Goal: Information Seeking & Learning: Check status

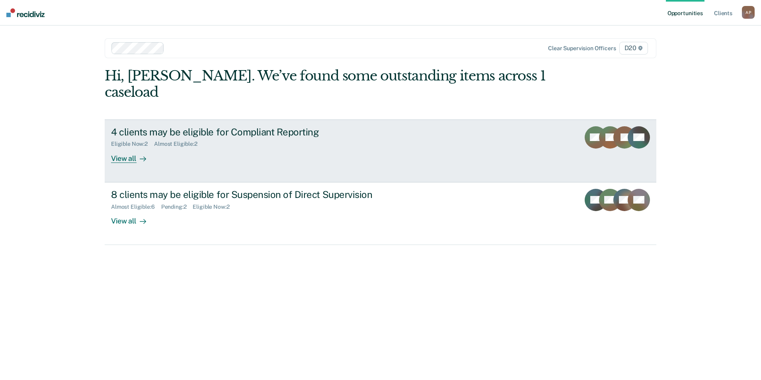
click at [149, 141] on div "Eligible Now : 2" at bounding box center [132, 144] width 43 height 7
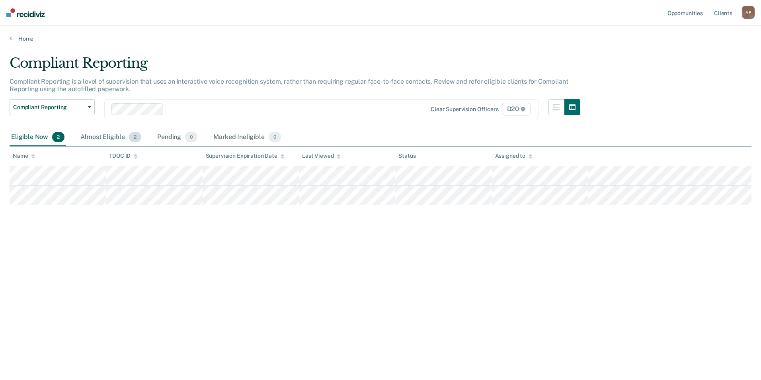
click at [114, 133] on div "Almost Eligible 2" at bounding box center [111, 138] width 64 height 18
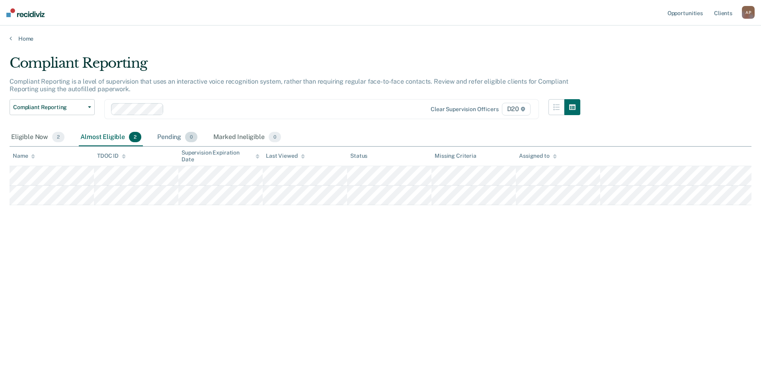
click at [168, 139] on div "Pending 0" at bounding box center [177, 138] width 43 height 18
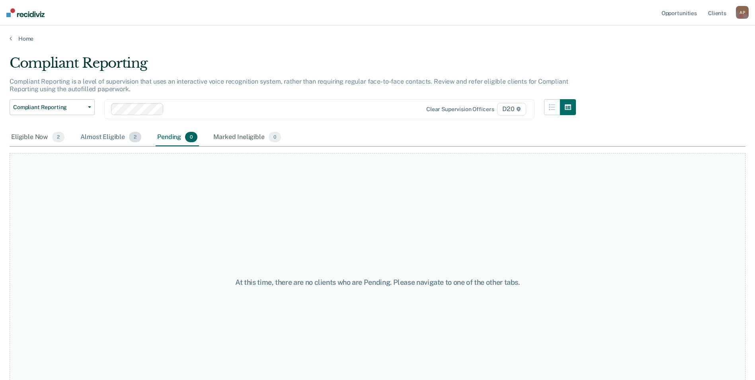
click at [109, 138] on div "Almost Eligible 2" at bounding box center [111, 138] width 64 height 18
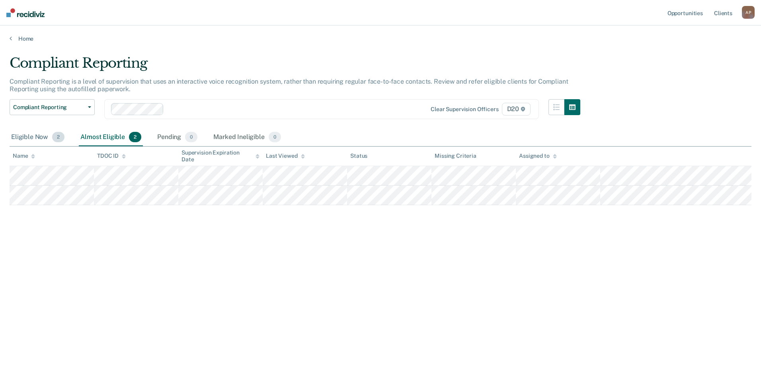
click at [32, 138] on div "Eligible Now 2" at bounding box center [38, 138] width 57 height 18
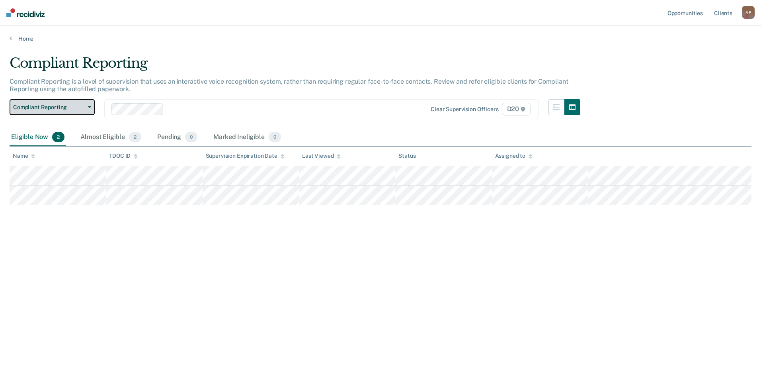
click at [77, 108] on span "Compliant Reporting" at bounding box center [49, 107] width 72 height 7
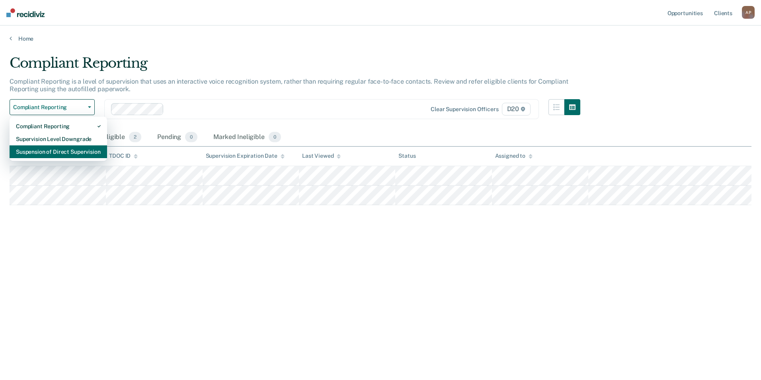
click at [84, 151] on div "Suspension of Direct Supervision" at bounding box center [58, 151] width 85 height 13
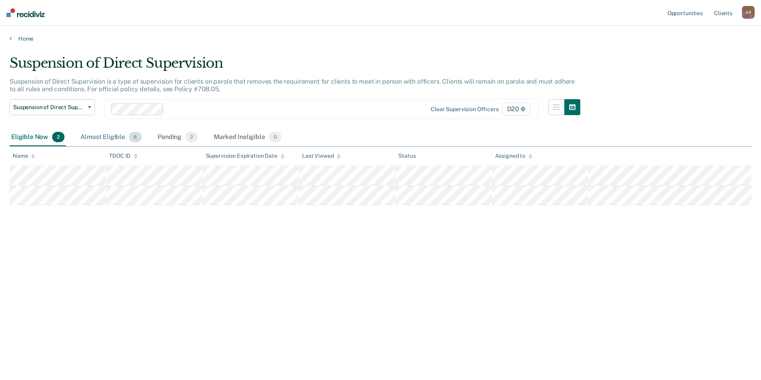
click at [94, 135] on div "Almost Eligible 6" at bounding box center [111, 138] width 65 height 18
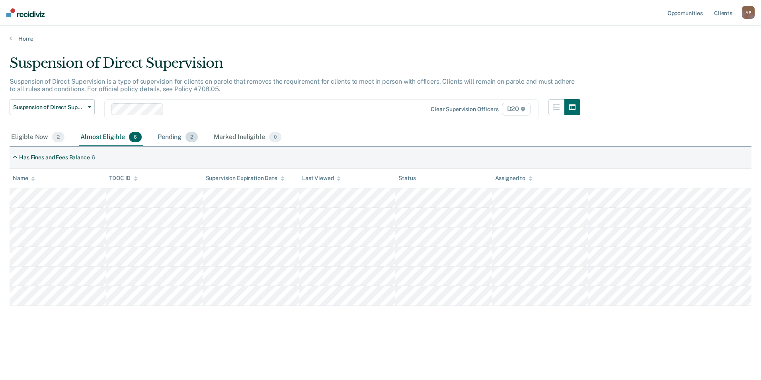
click at [181, 139] on div "Pending 2" at bounding box center [177, 138] width 43 height 18
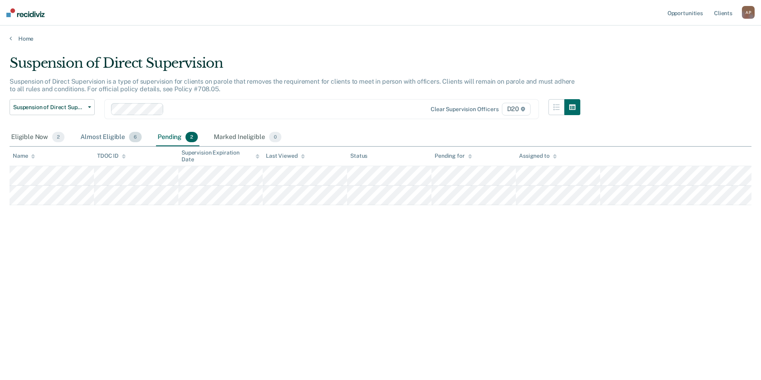
click at [107, 133] on div "Almost Eligible 6" at bounding box center [111, 138] width 65 height 18
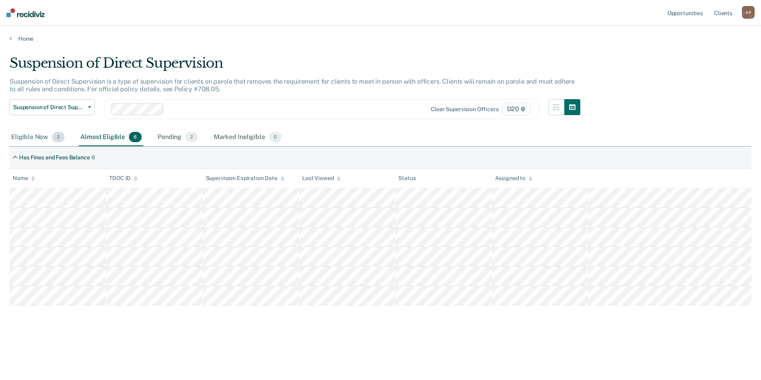
click at [39, 137] on div "Eligible Now 2" at bounding box center [38, 138] width 57 height 18
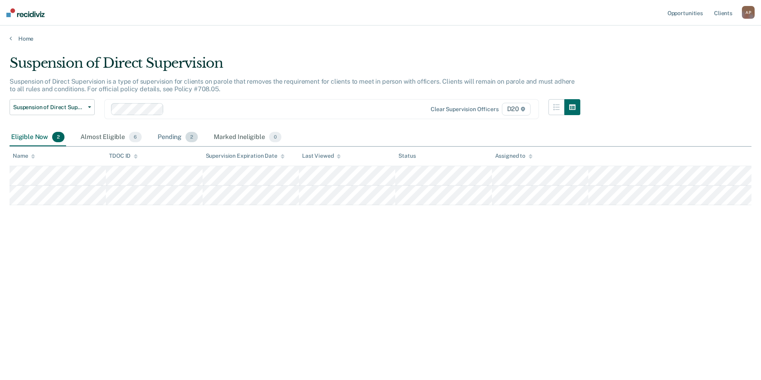
click at [182, 138] on div "Pending 2" at bounding box center [177, 138] width 43 height 18
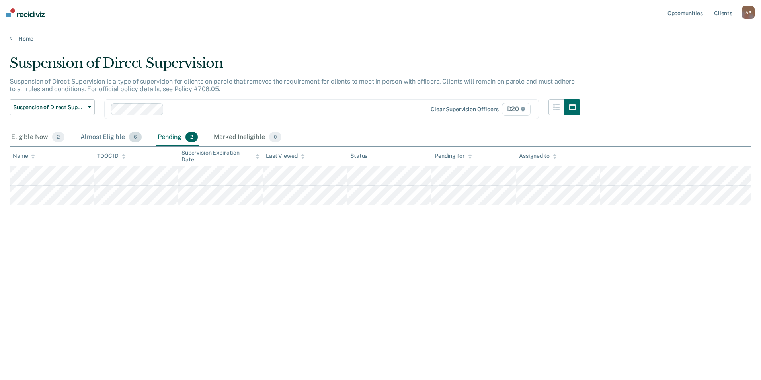
click at [109, 138] on div "Almost Eligible 6" at bounding box center [111, 138] width 65 height 18
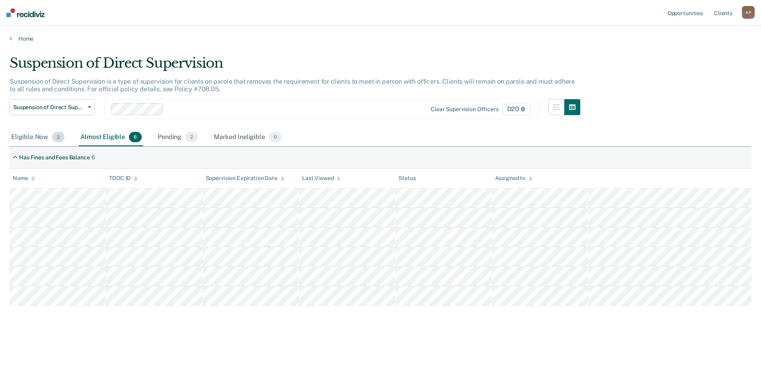
click at [37, 136] on div "Eligible Now 2" at bounding box center [38, 138] width 57 height 18
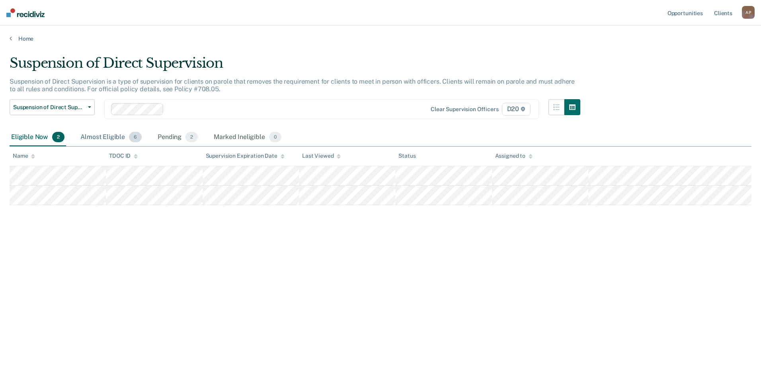
click at [103, 136] on div "Almost Eligible 6" at bounding box center [111, 138] width 65 height 18
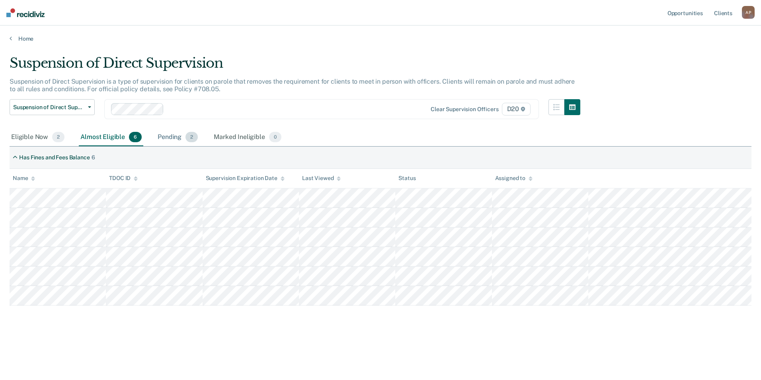
click at [175, 132] on div "Pending 2" at bounding box center [177, 138] width 43 height 18
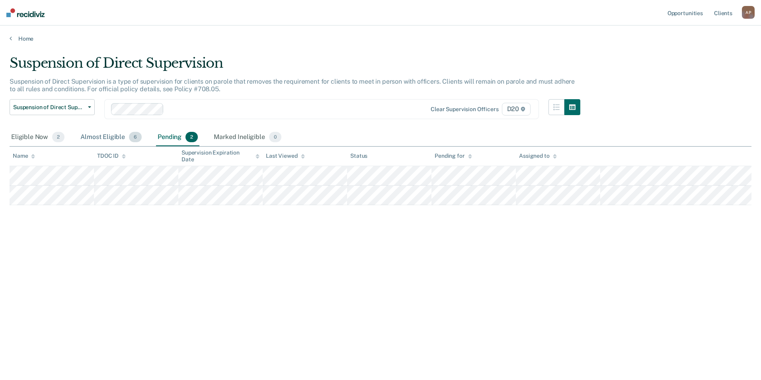
click at [100, 141] on div "Almost Eligible 6" at bounding box center [111, 138] width 65 height 18
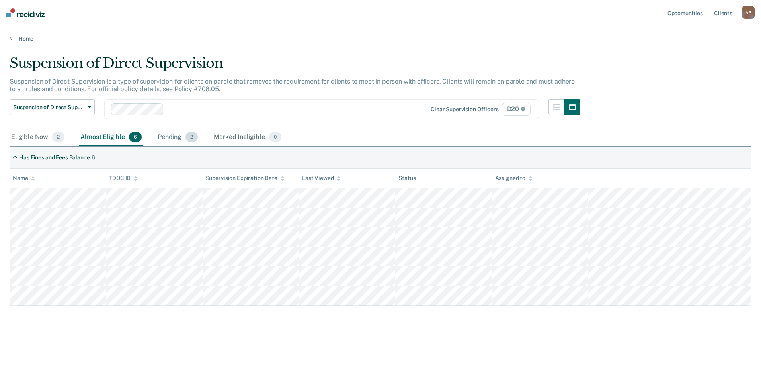
click at [180, 140] on div "Pending 2" at bounding box center [177, 138] width 43 height 18
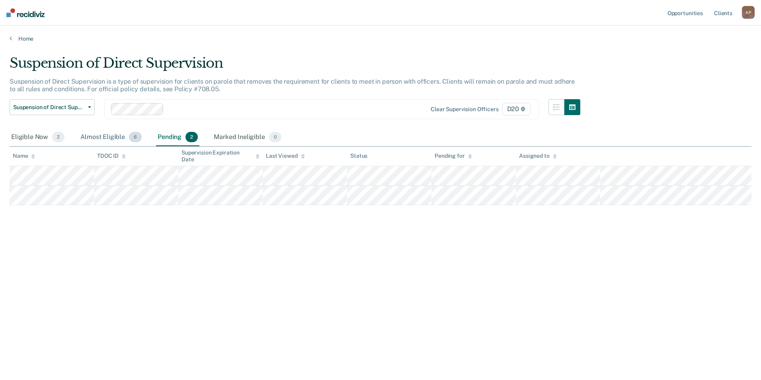
click at [124, 137] on div "Almost Eligible 6" at bounding box center [111, 138] width 65 height 18
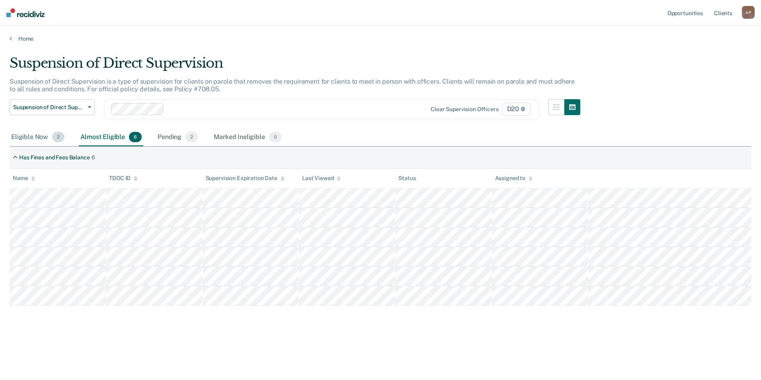
click at [21, 137] on div "Eligible Now 2" at bounding box center [38, 138] width 57 height 18
